Goal: Transaction & Acquisition: Purchase product/service

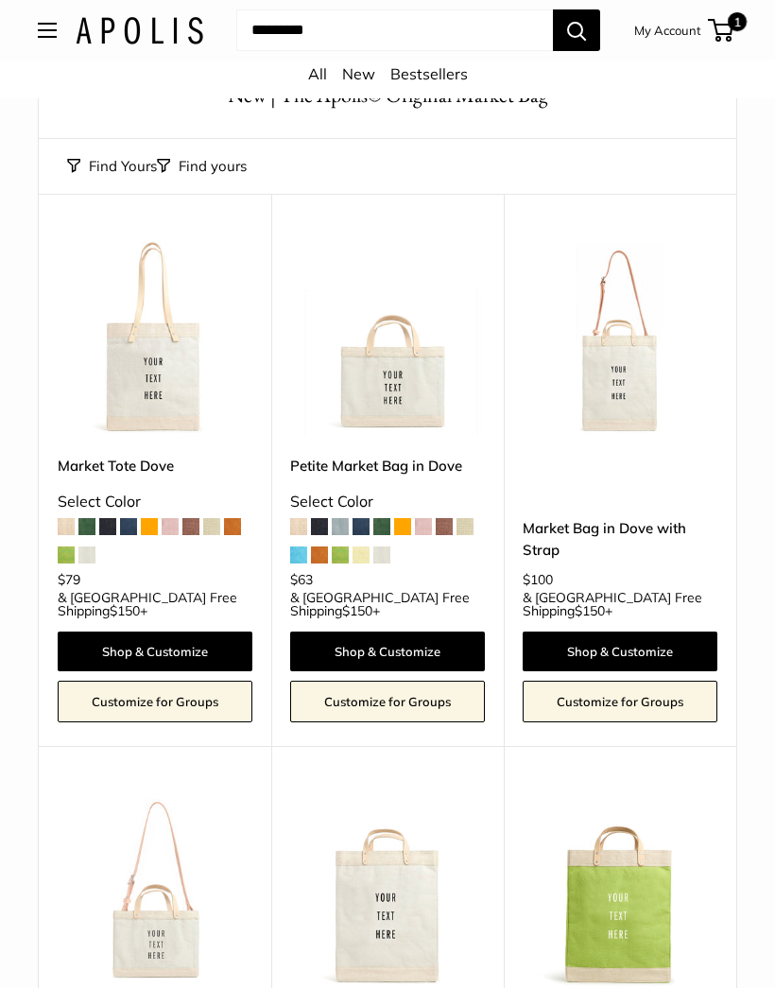
scroll to position [83, 0]
click at [189, 632] on link "Shop & Customize" at bounding box center [155, 652] width 195 height 40
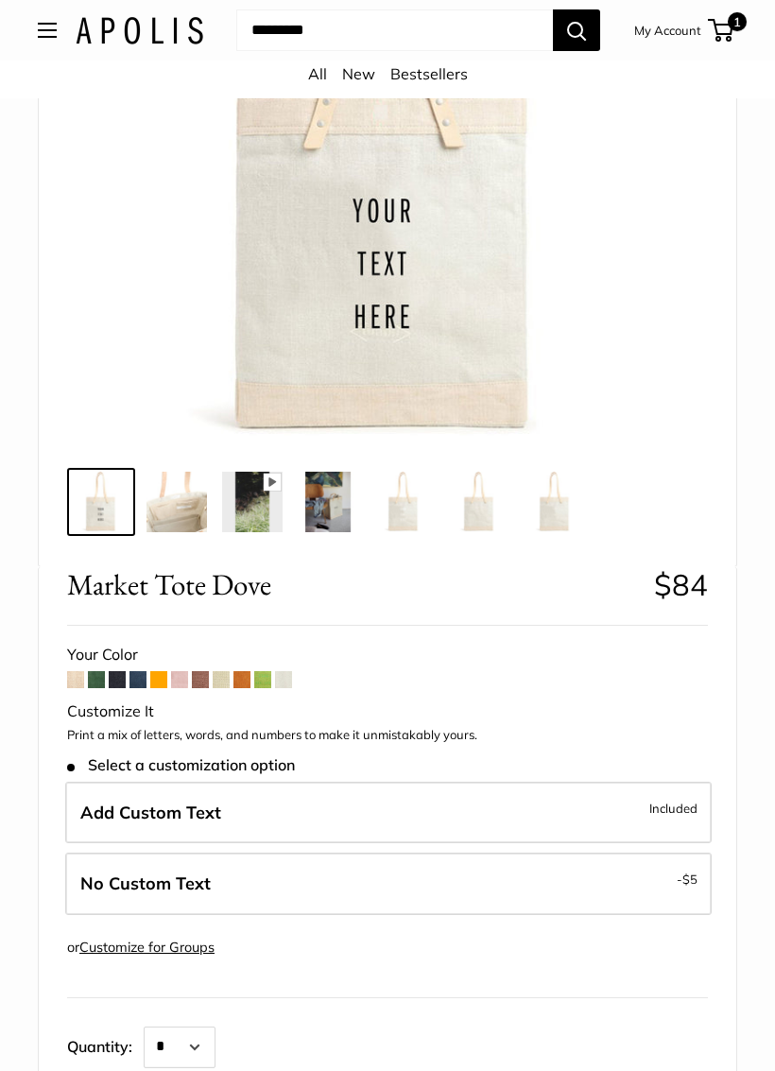
scroll to position [333, 0]
click at [136, 684] on span at bounding box center [137, 679] width 17 height 17
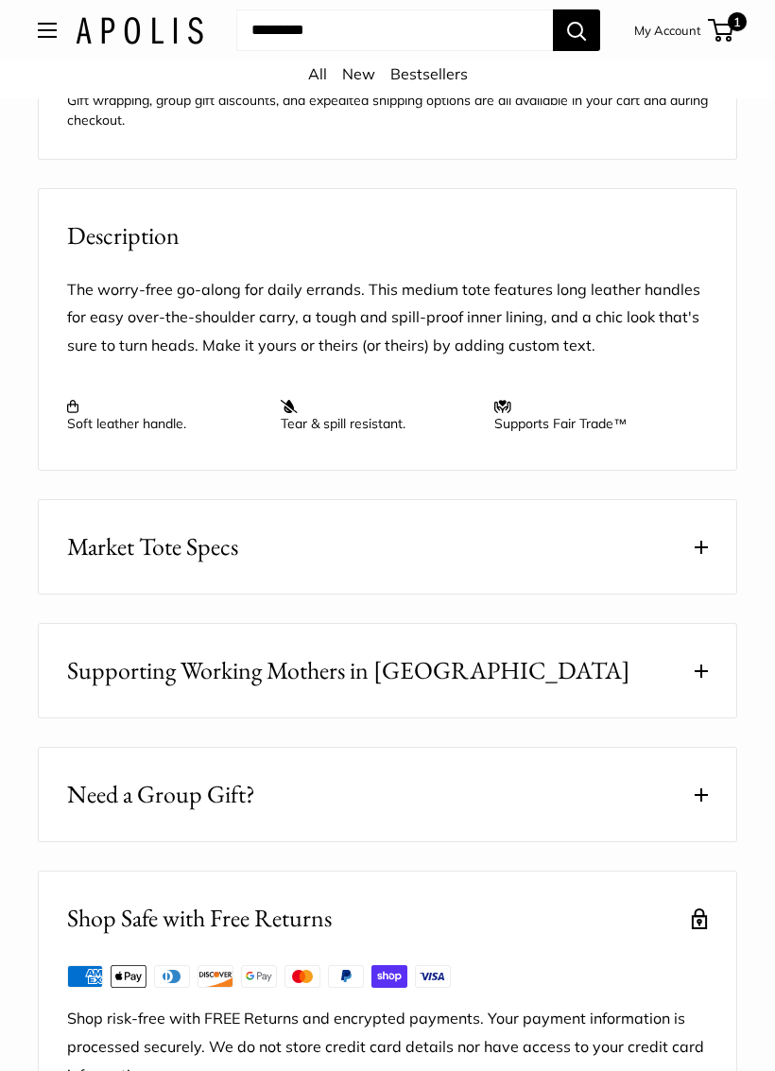
scroll to position [1813, 0]
